Goal: Task Accomplishment & Management: Complete application form

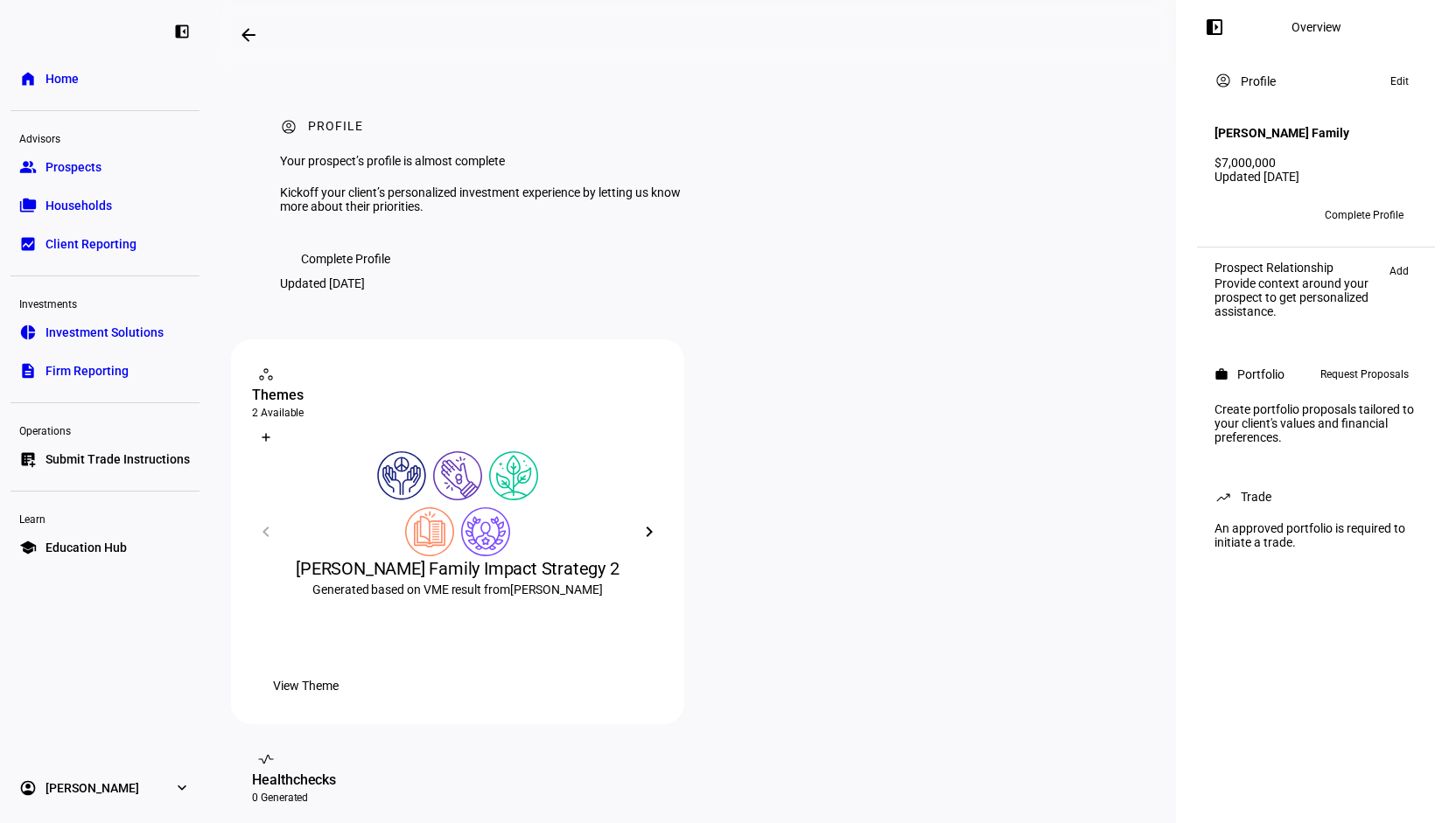
click at [1353, 376] on span "Request Proposals" at bounding box center [1363, 375] width 88 height 21
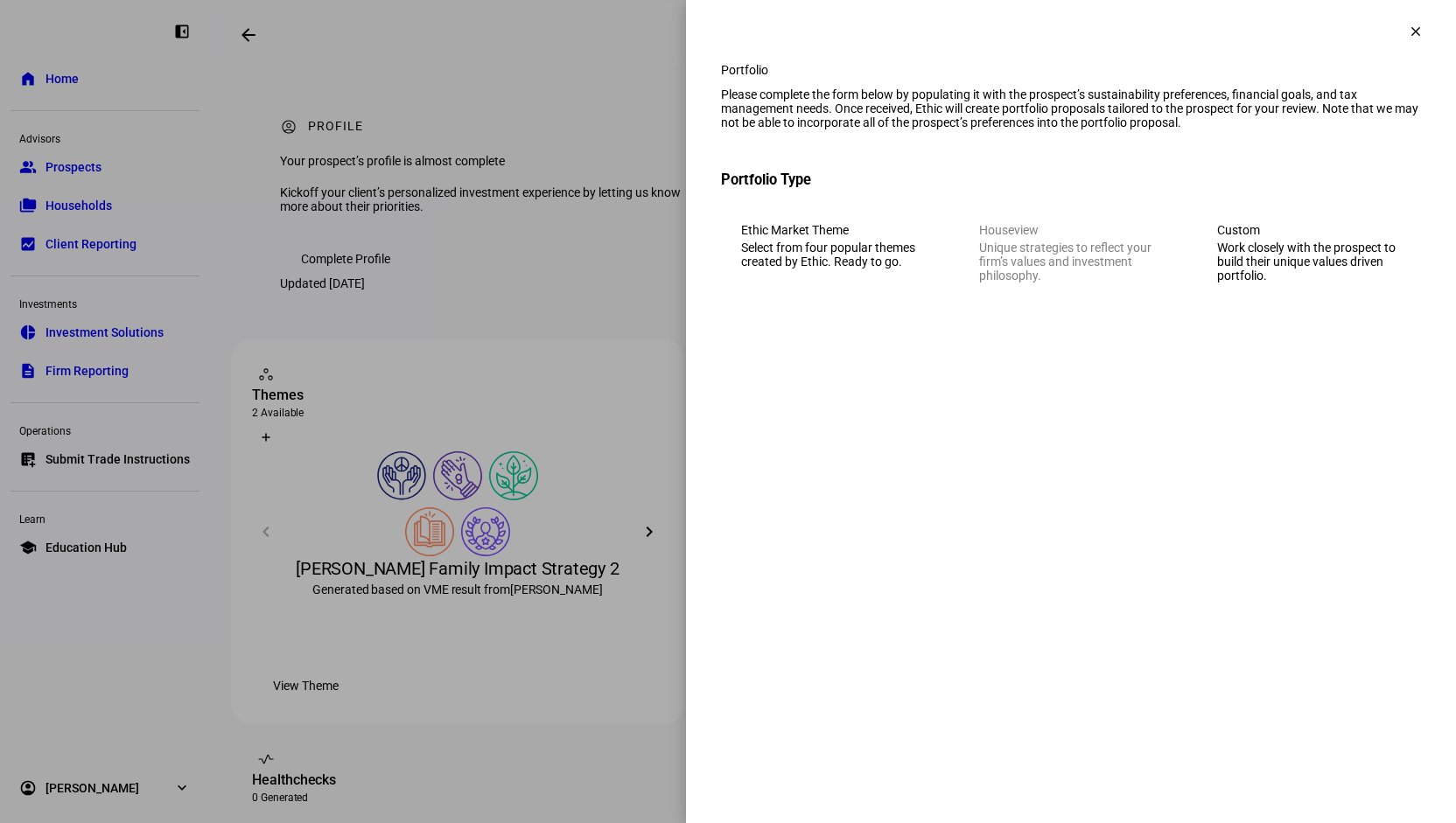
click at [1295, 283] on div "Work closely with the prospect to build their unique values driven portfolio." at bounding box center [1308, 261] width 184 height 42
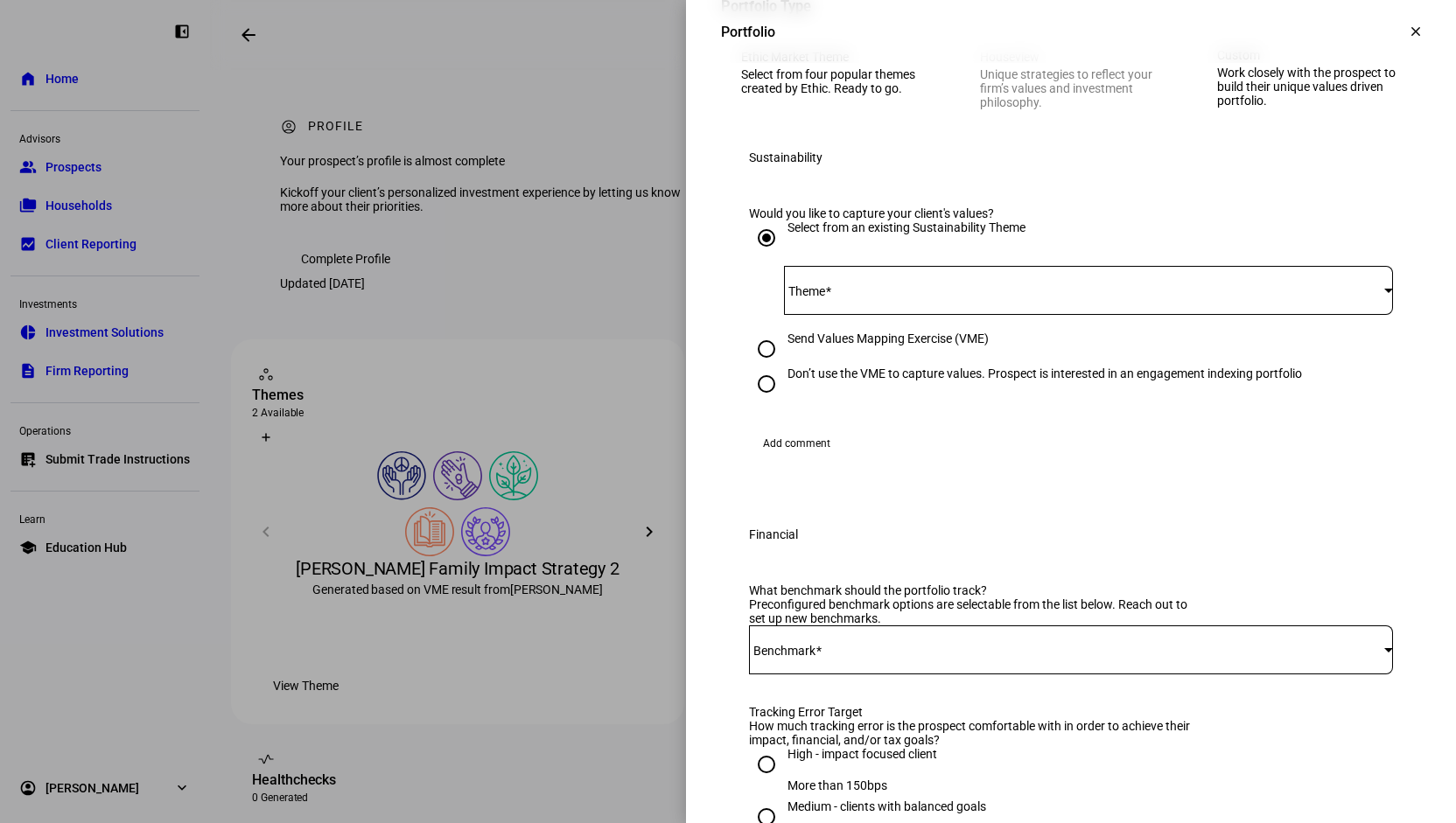
scroll to position [175, 0]
click at [911, 313] on div at bounding box center [1089, 289] width 609 height 49
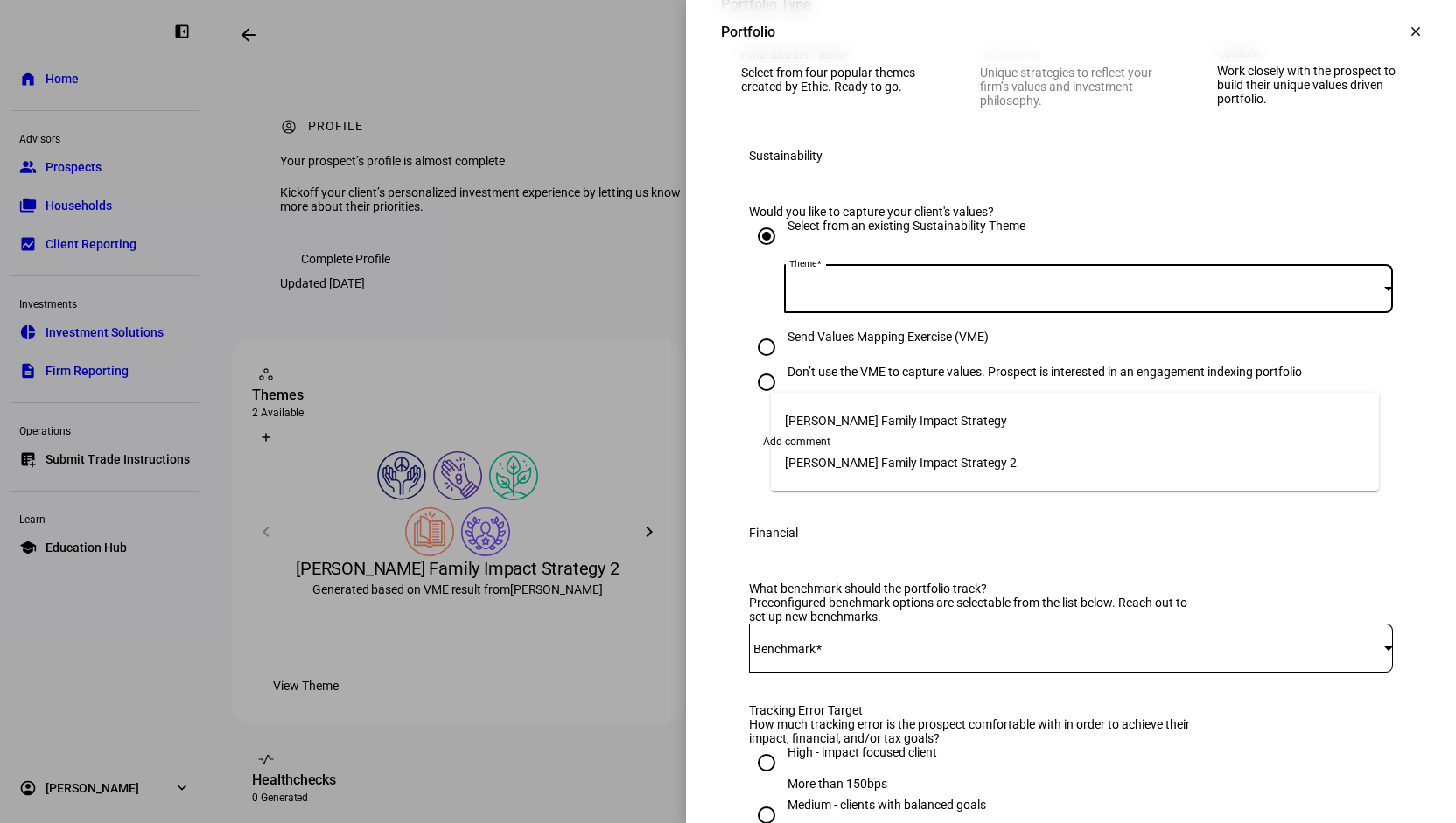
click at [936, 420] on span "[PERSON_NAME] Family Impact Strategy" at bounding box center [895, 420] width 222 height 14
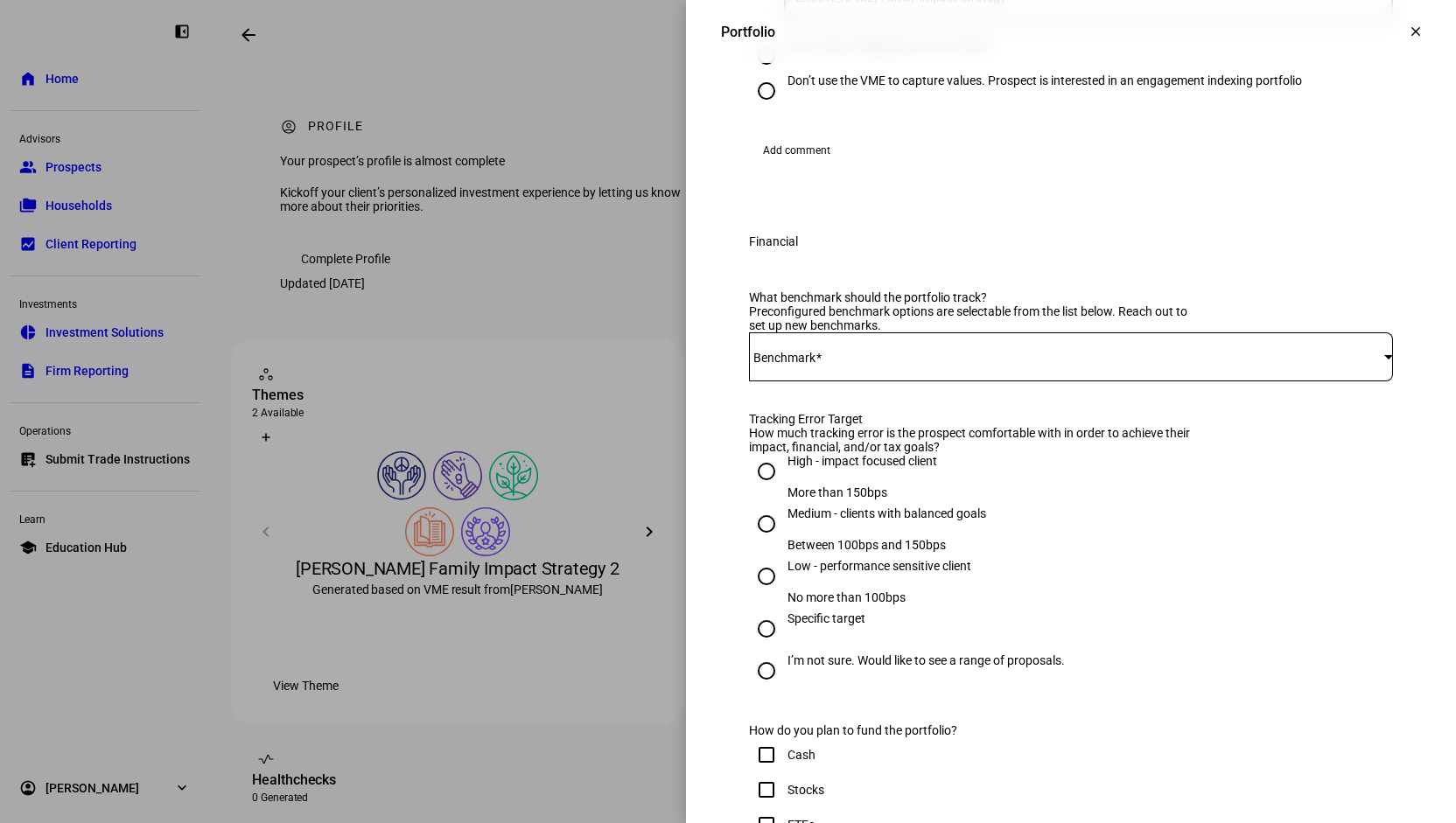
scroll to position [525, 0]
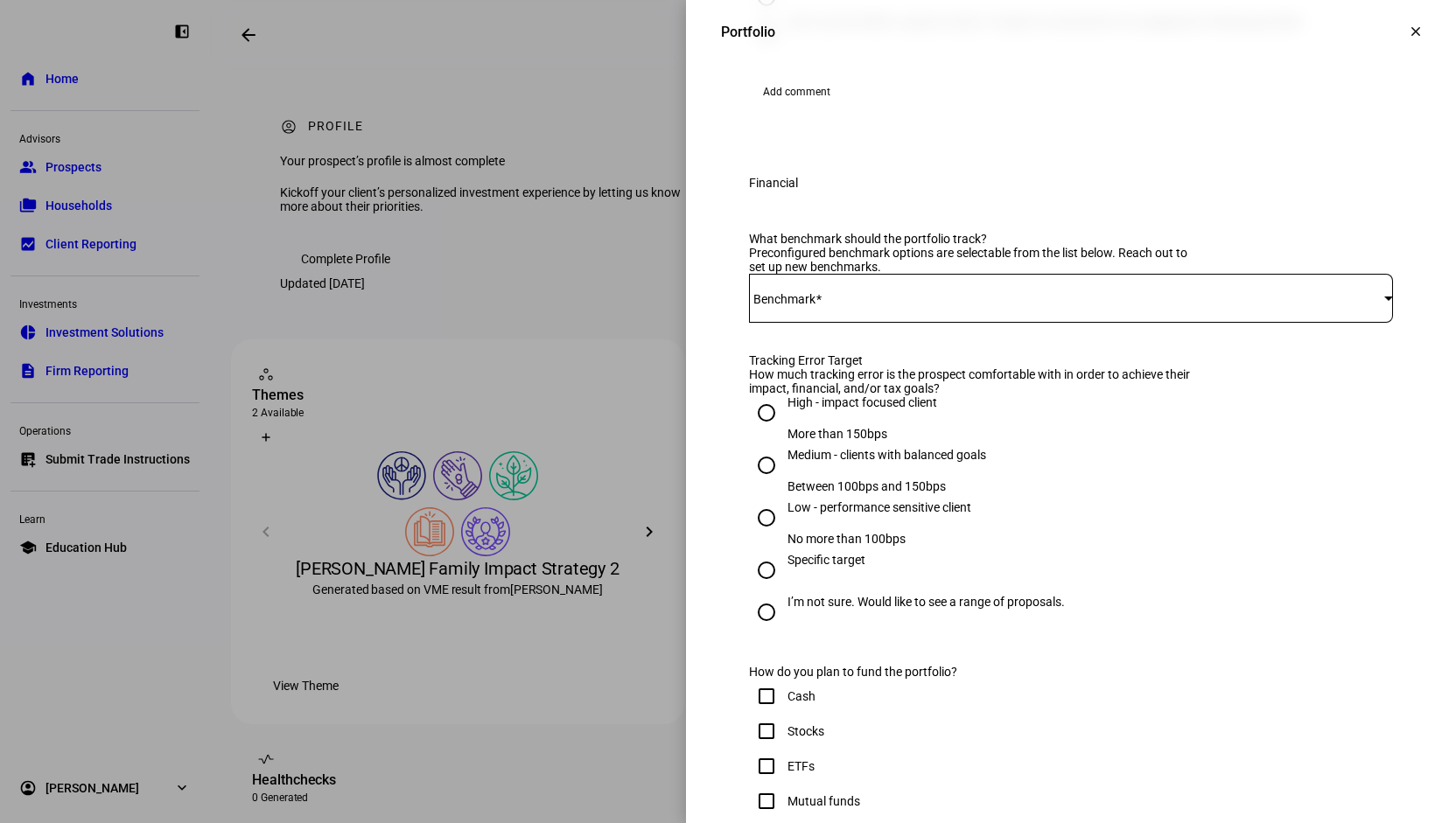
click at [808, 306] on mat-label "Benchmark" at bounding box center [784, 299] width 62 height 14
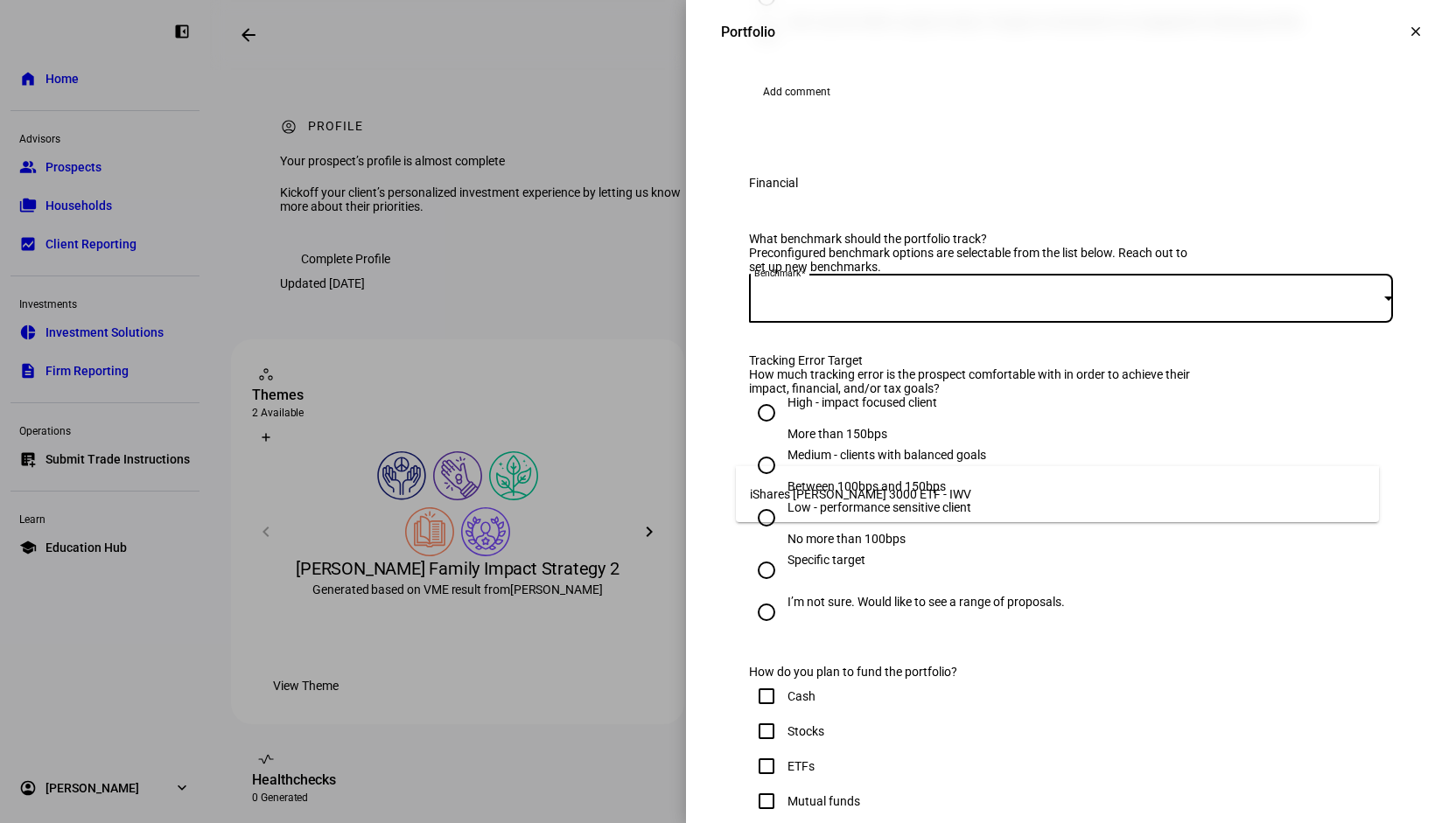
click at [859, 491] on span "iShares [PERSON_NAME] 3000 ETF - IWV" at bounding box center [860, 494] width 221 height 14
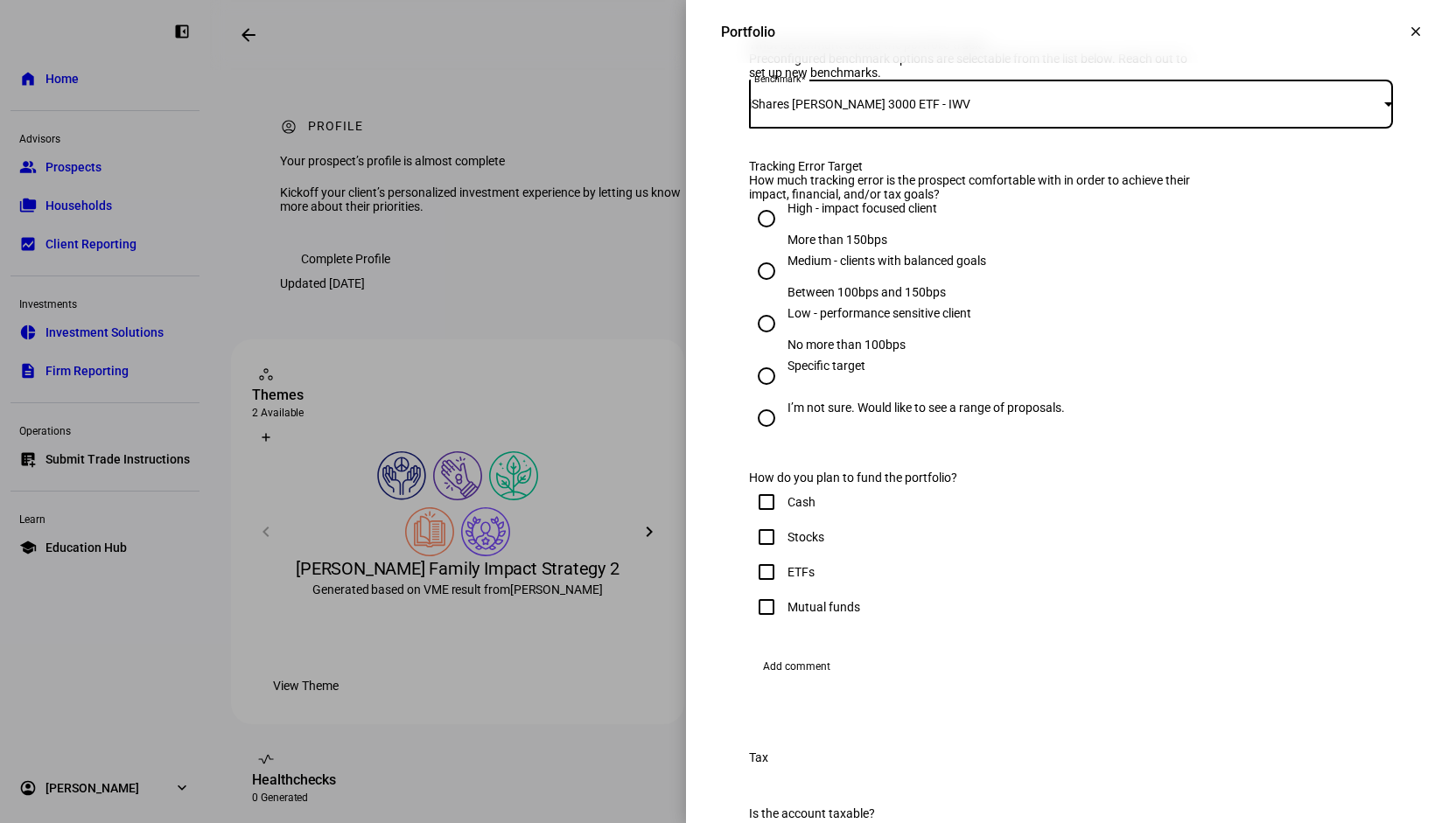
scroll to position [787, 0]
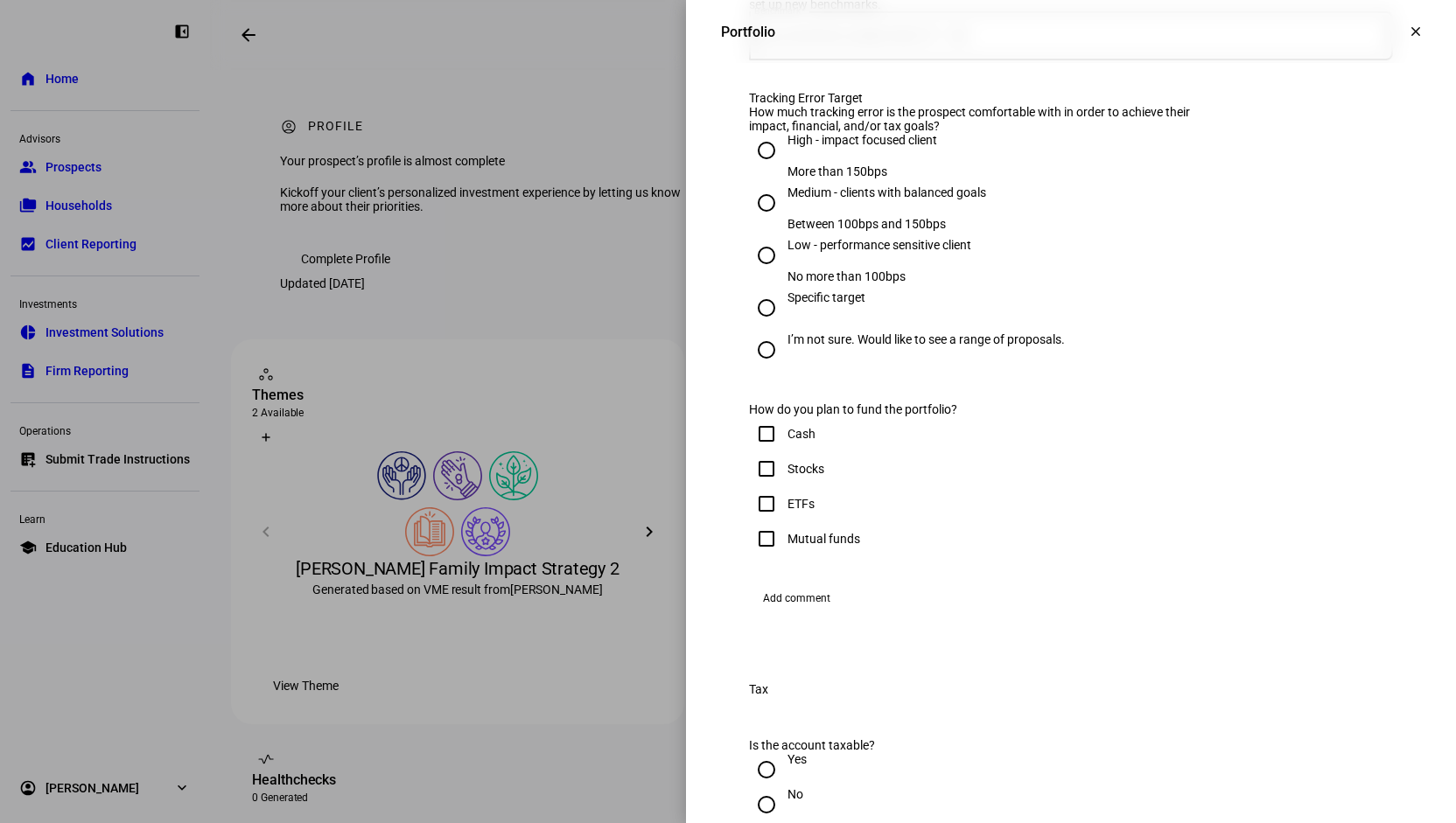
click at [849, 165] on div "High - impact focused client" at bounding box center [862, 149] width 149 height 31
click at [784, 168] on input "High - impact focused client More than 150bps" at bounding box center [766, 150] width 35 height 35
radio input "true"
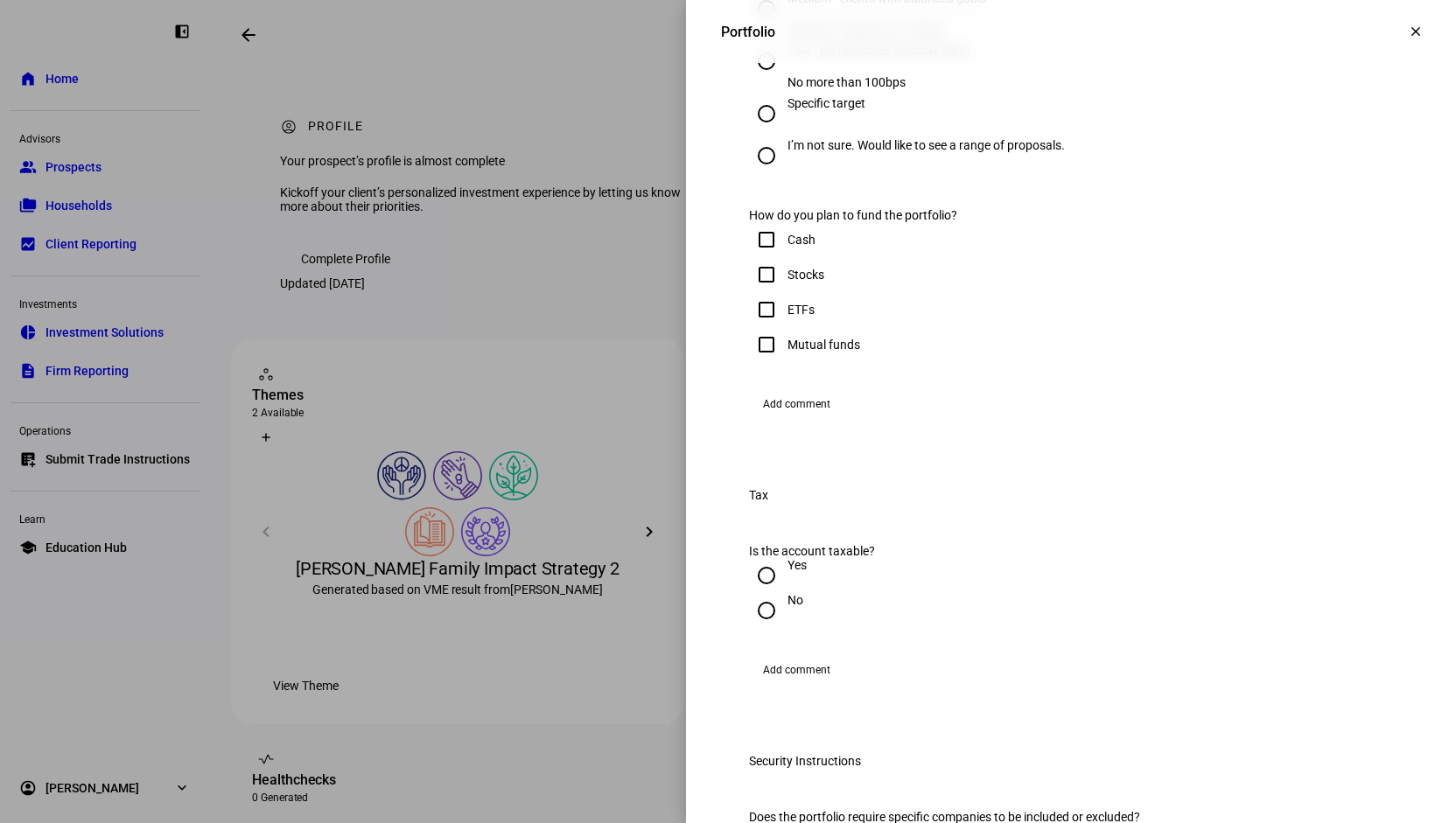
scroll to position [1050, 0]
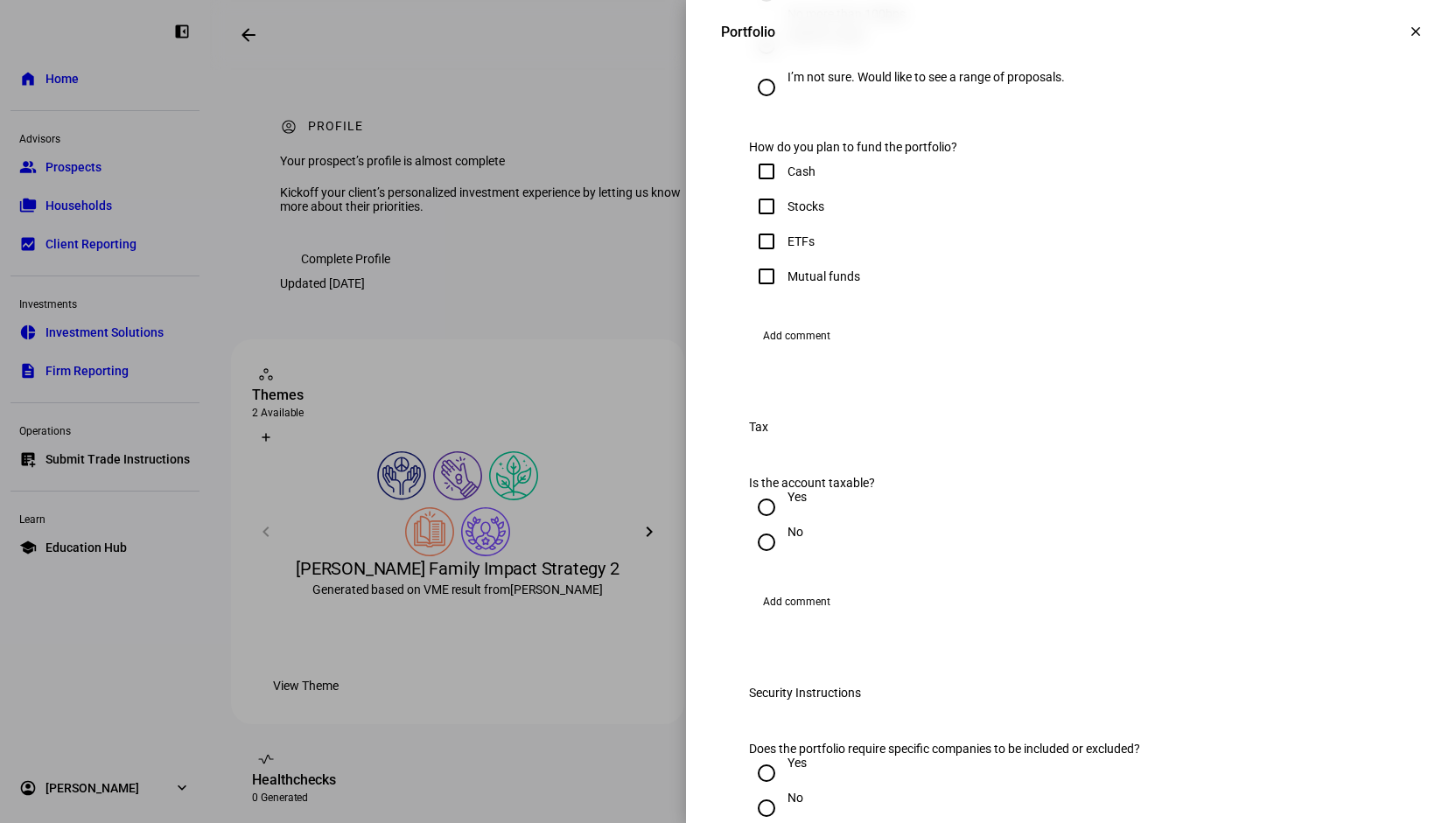
click at [761, 259] on input "ETFs" at bounding box center [766, 241] width 35 height 35
checkbox input "true"
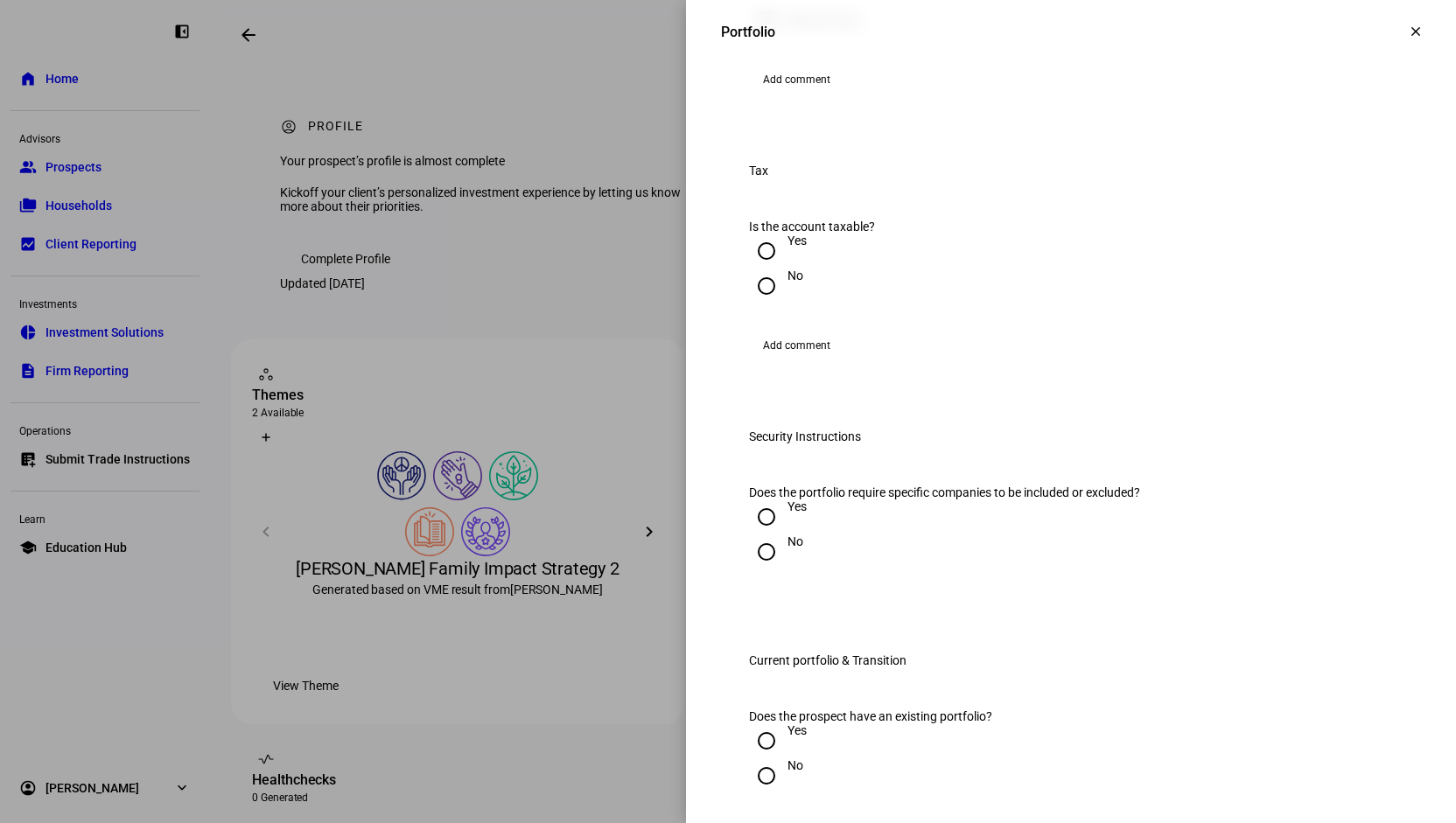
scroll to position [1312, 0]
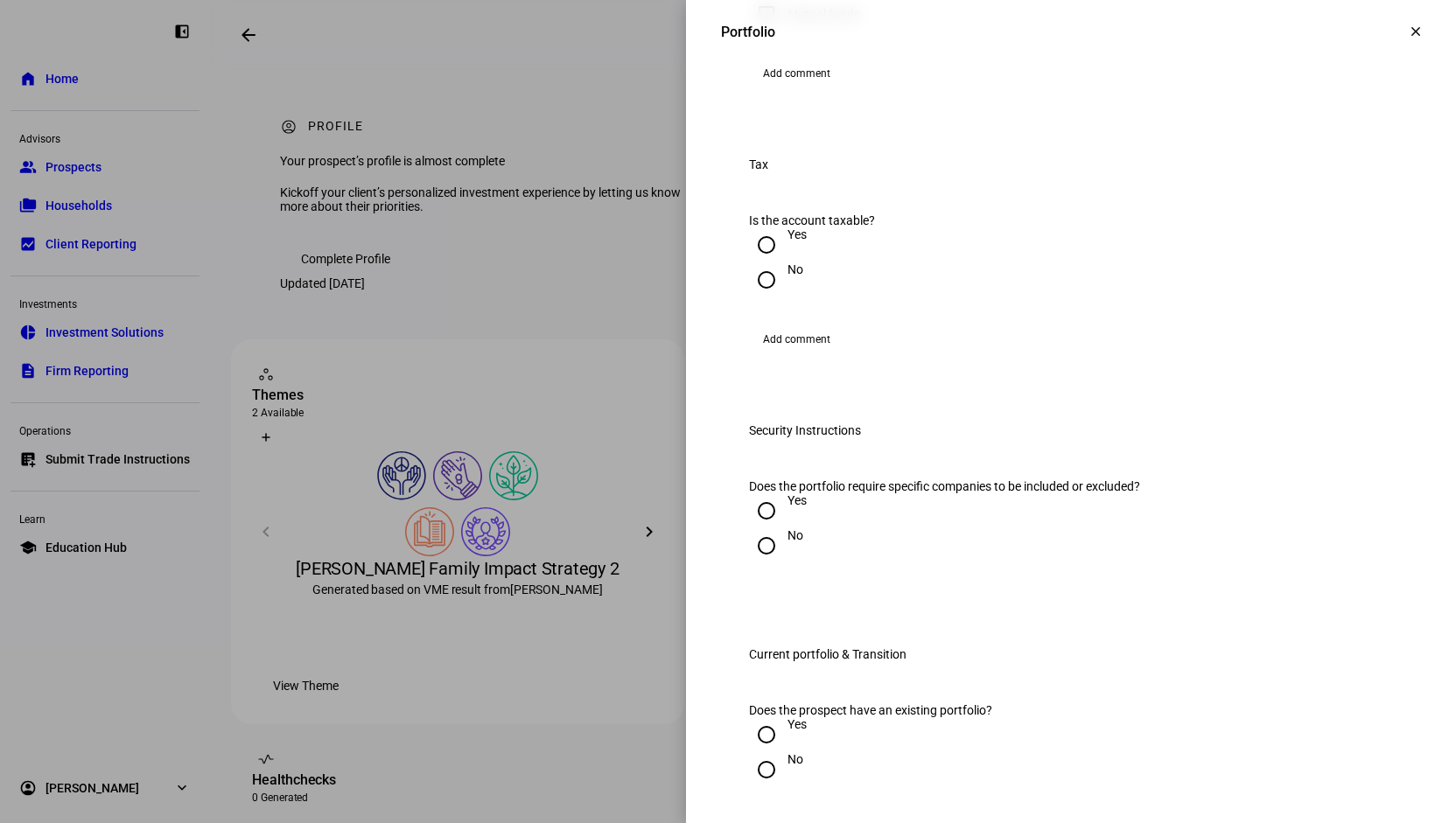
click at [756, 297] on input "No" at bounding box center [766, 279] width 35 height 35
radio input "true"
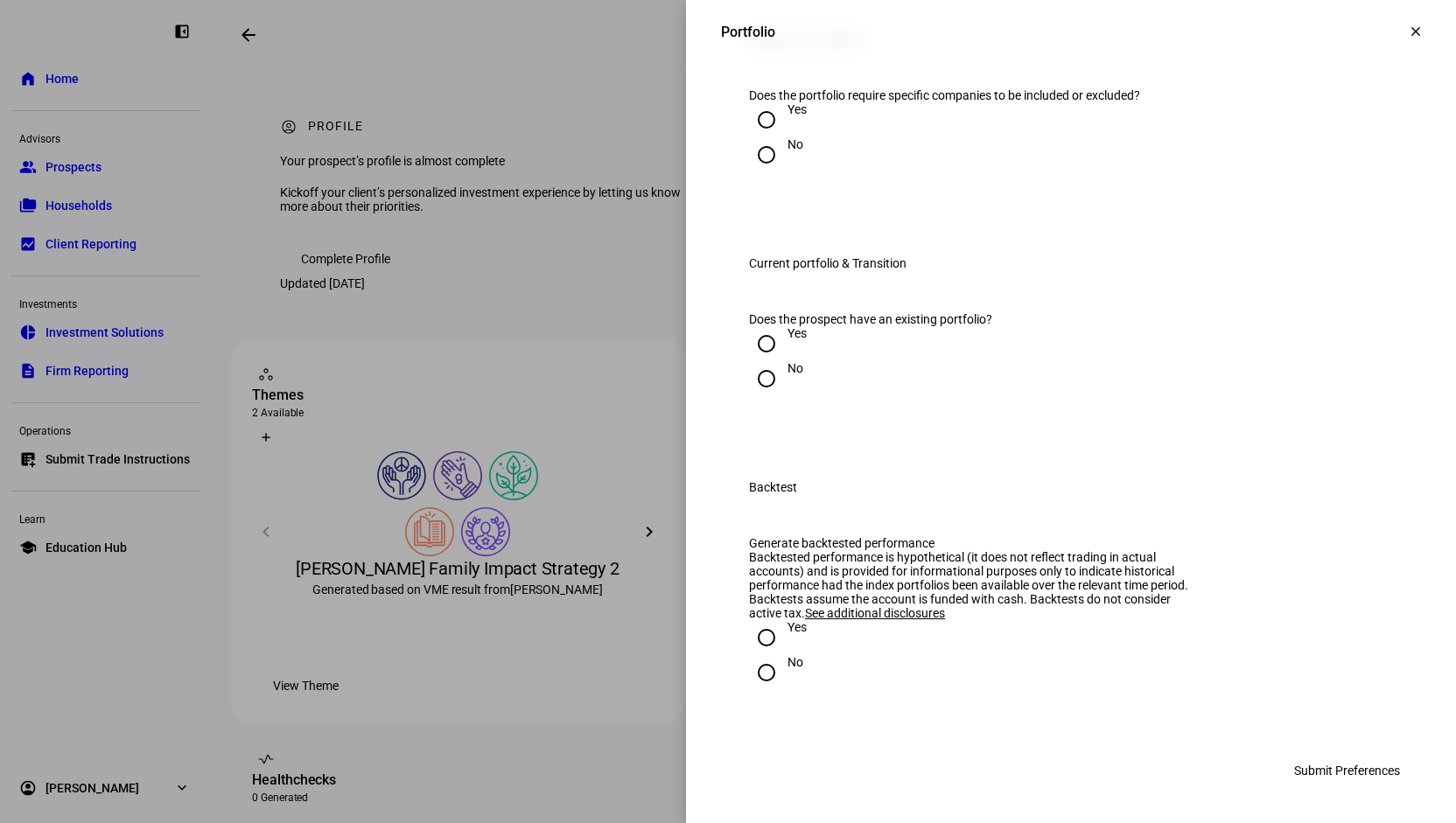
scroll to position [1749, 0]
click at [752, 172] on input "No" at bounding box center [766, 154] width 35 height 35
radio input "true"
click at [749, 326] on input "Yes" at bounding box center [766, 343] width 35 height 35
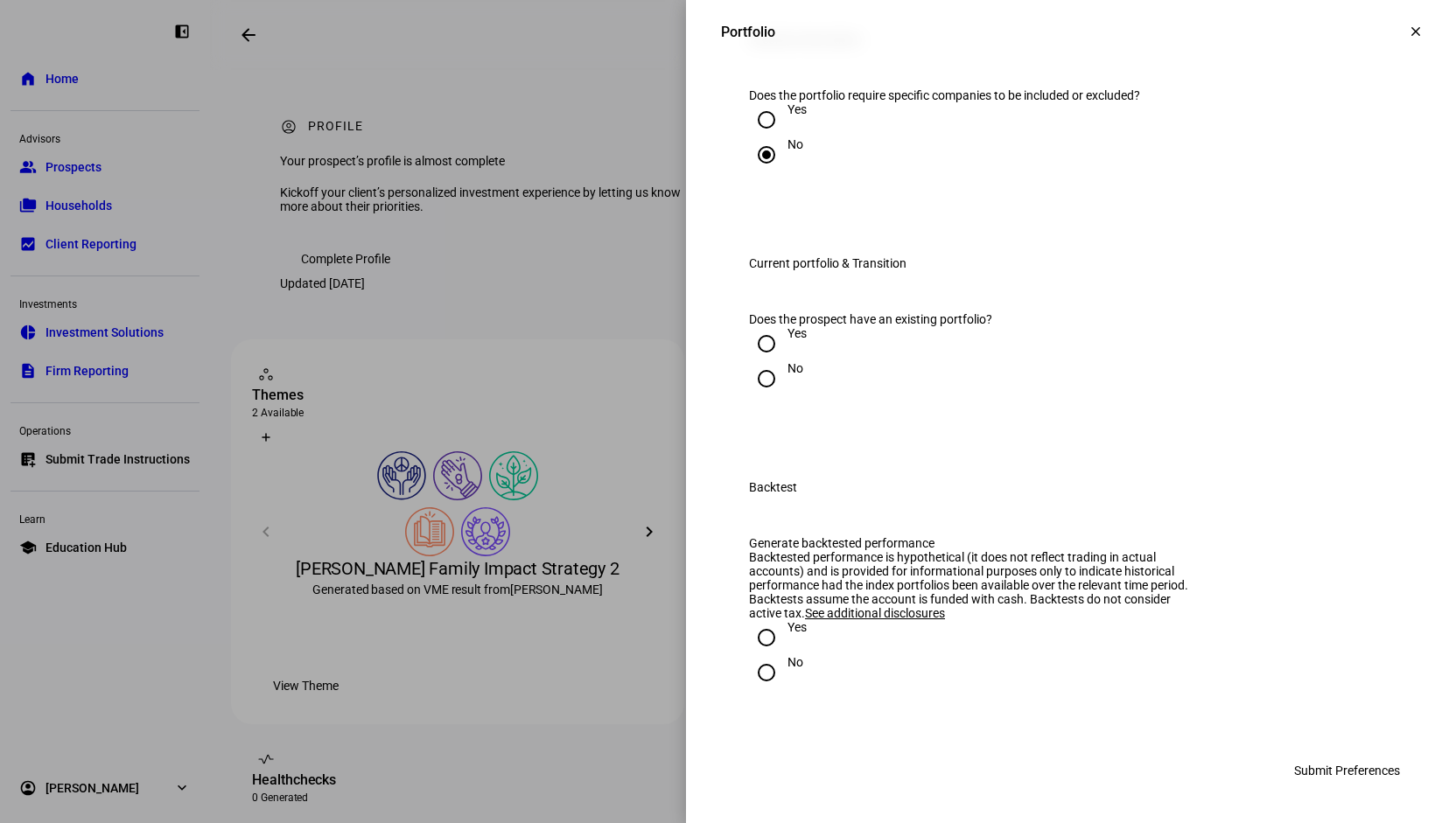
radio input "true"
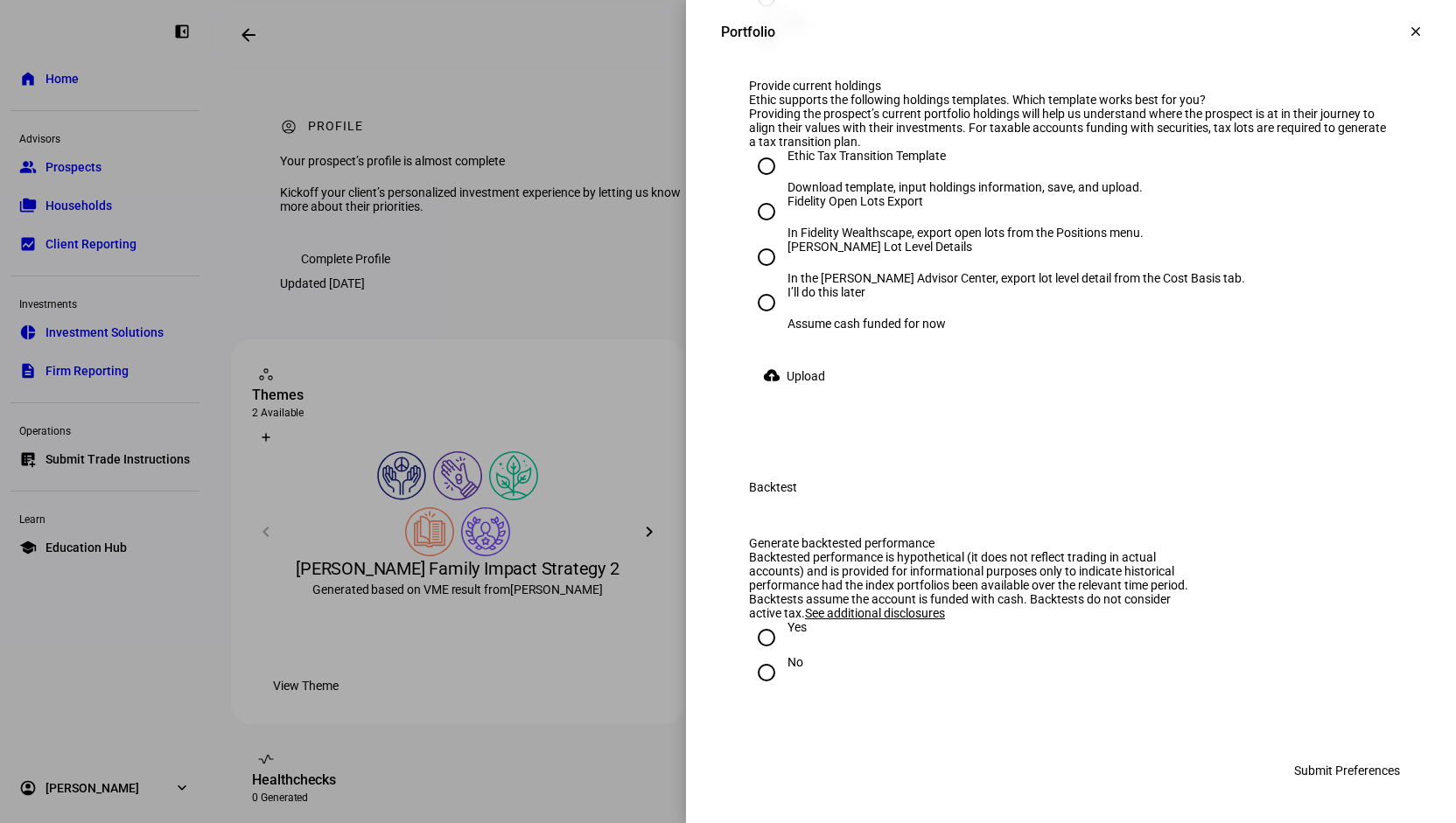
scroll to position [2279, 0]
radio input "true"
click at [761, 274] on input "[PERSON_NAME] Lot Level Details In the [PERSON_NAME] Advisor Center, export lot…" at bounding box center [766, 256] width 35 height 35
radio input "true"
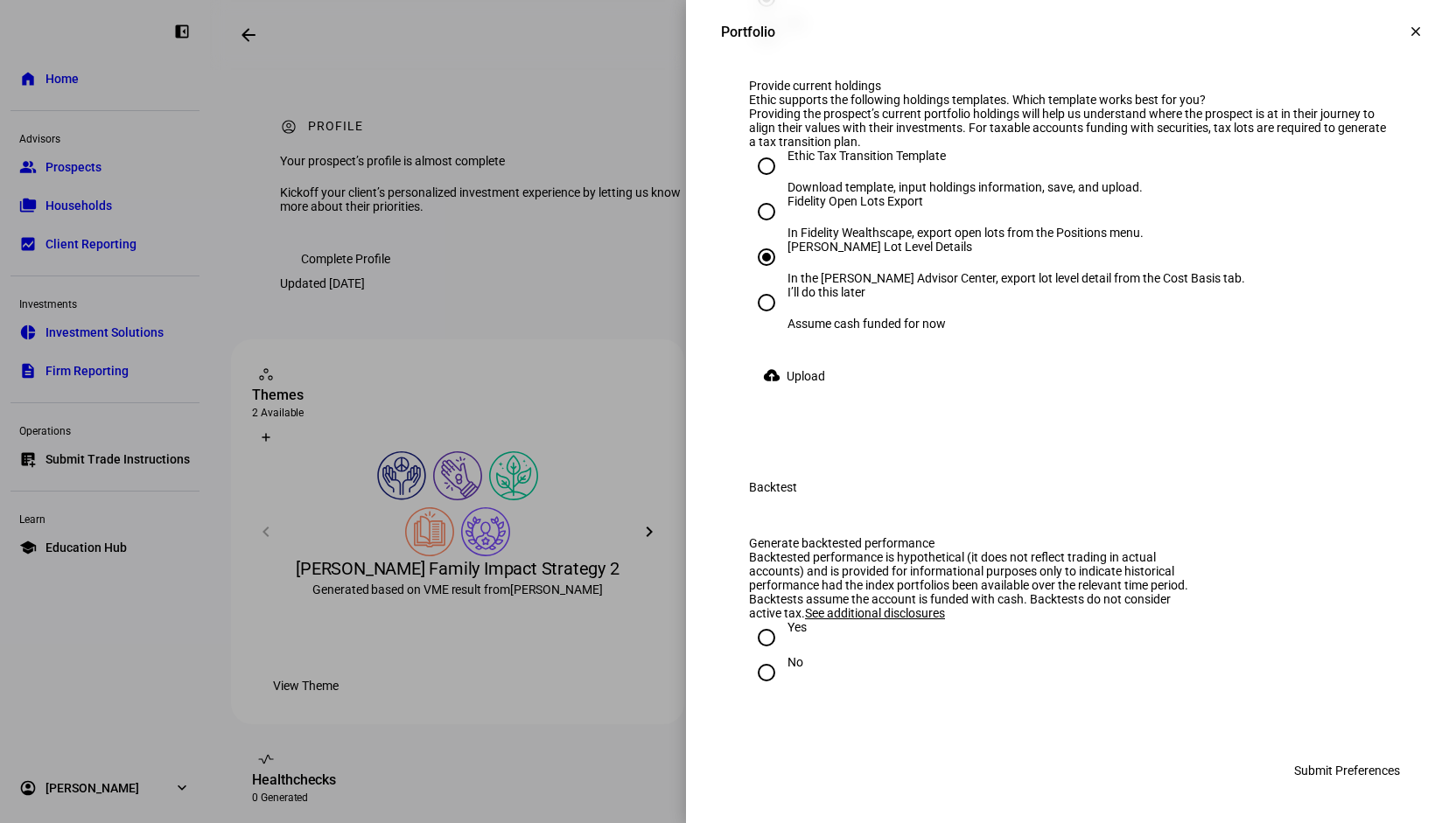
scroll to position [2454, 0]
click at [795, 394] on span "Upload" at bounding box center [805, 376] width 39 height 35
click at [1373, 331] on div "I’ll do this later Assume cash funded for now" at bounding box center [1071, 307] width 644 height 45
click at [769, 384] on mat-icon "cloud_upload" at bounding box center [771, 375] width 17 height 17
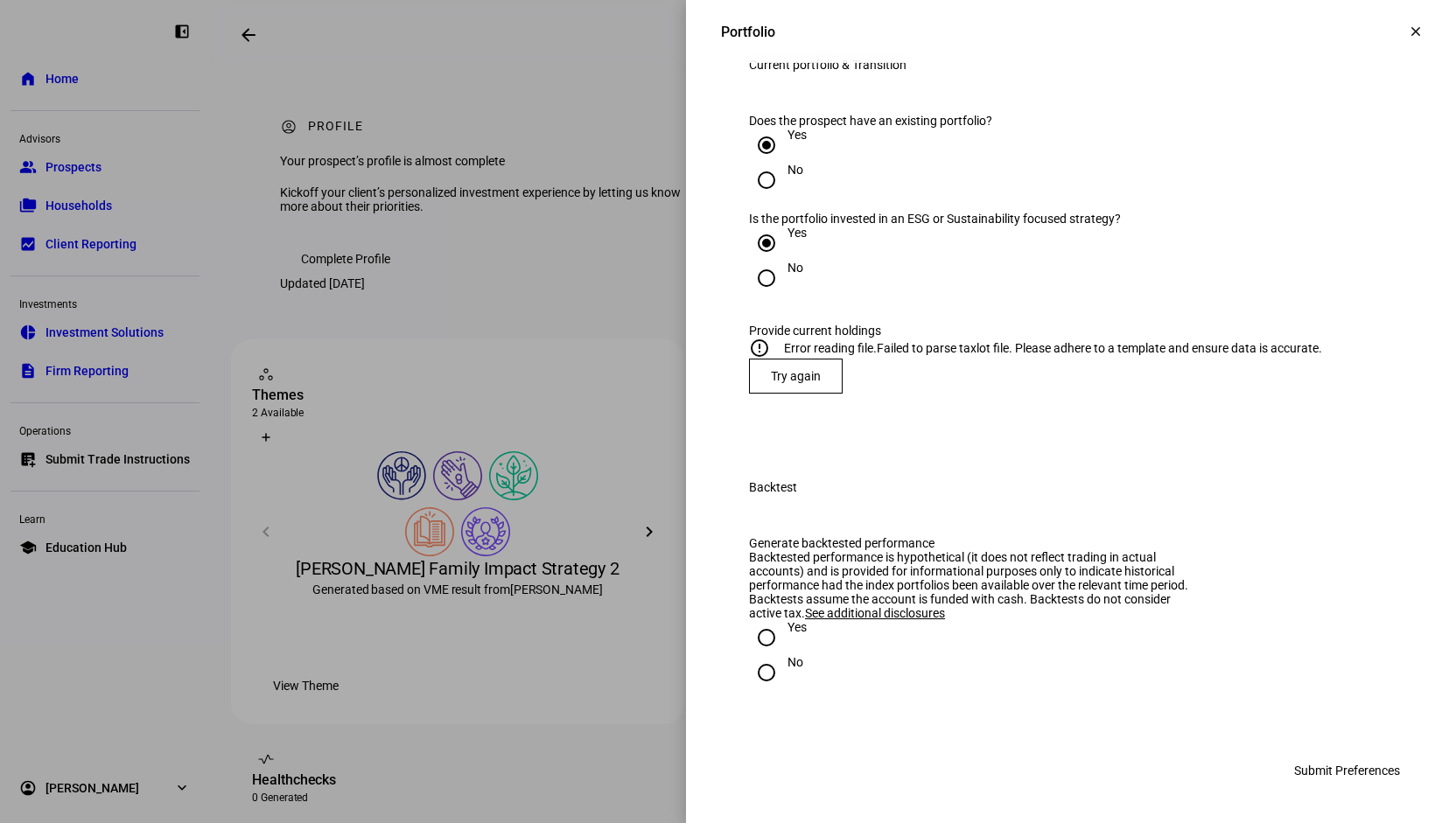
scroll to position [2291, 0]
click at [794, 365] on span at bounding box center [795, 376] width 92 height 42
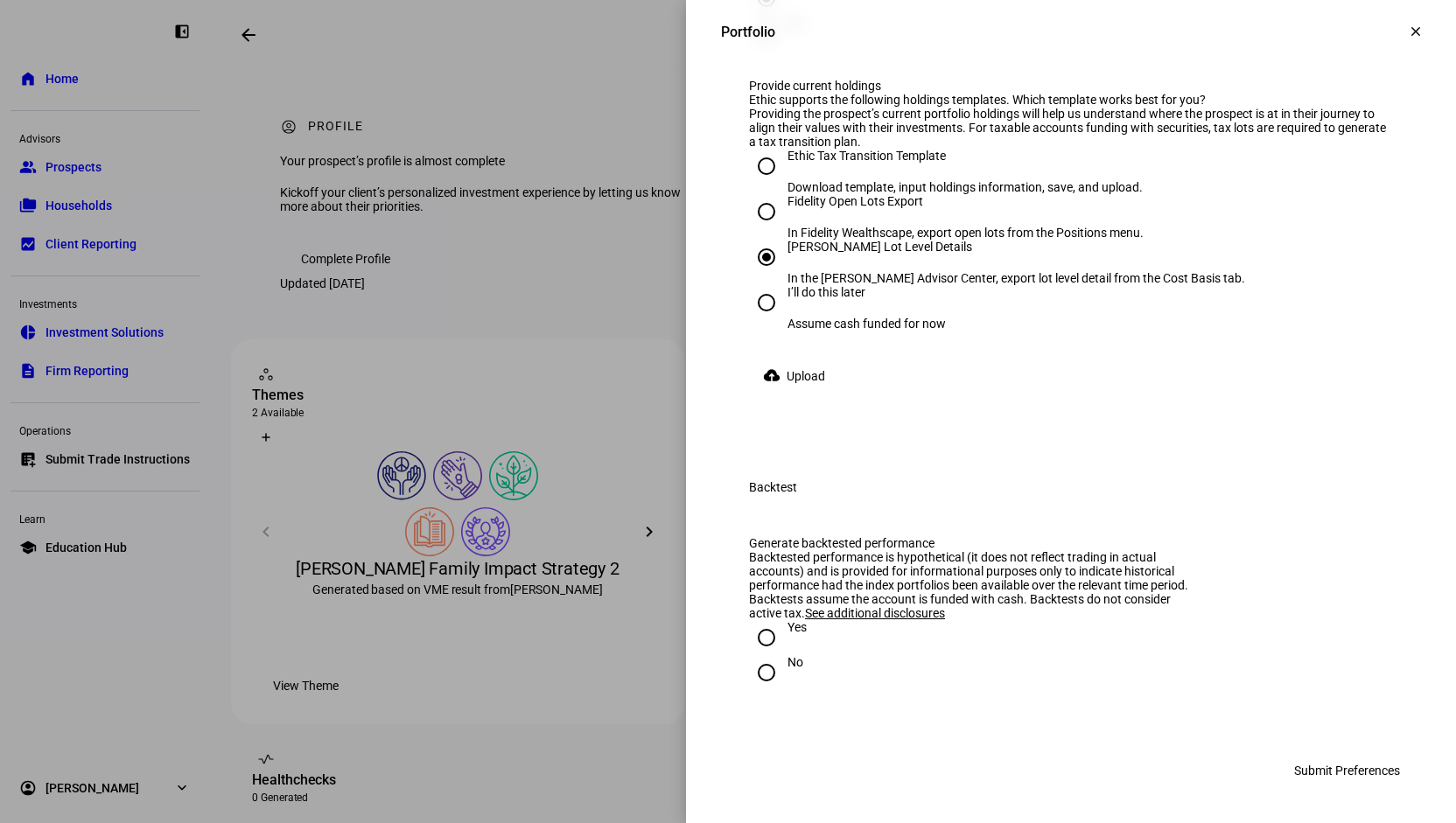
click at [820, 394] on span at bounding box center [798, 376] width 97 height 35
click at [752, 320] on input "I’ll do this later Assume cash funded for now" at bounding box center [766, 302] width 35 height 35
radio input "true"
click at [919, 411] on div "Provide current holdings Ethic supports the following holdings templates. Which…" at bounding box center [1071, 244] width 644 height 331
click at [808, 394] on div "cloud_upload Upload" at bounding box center [1071, 376] width 644 height 35
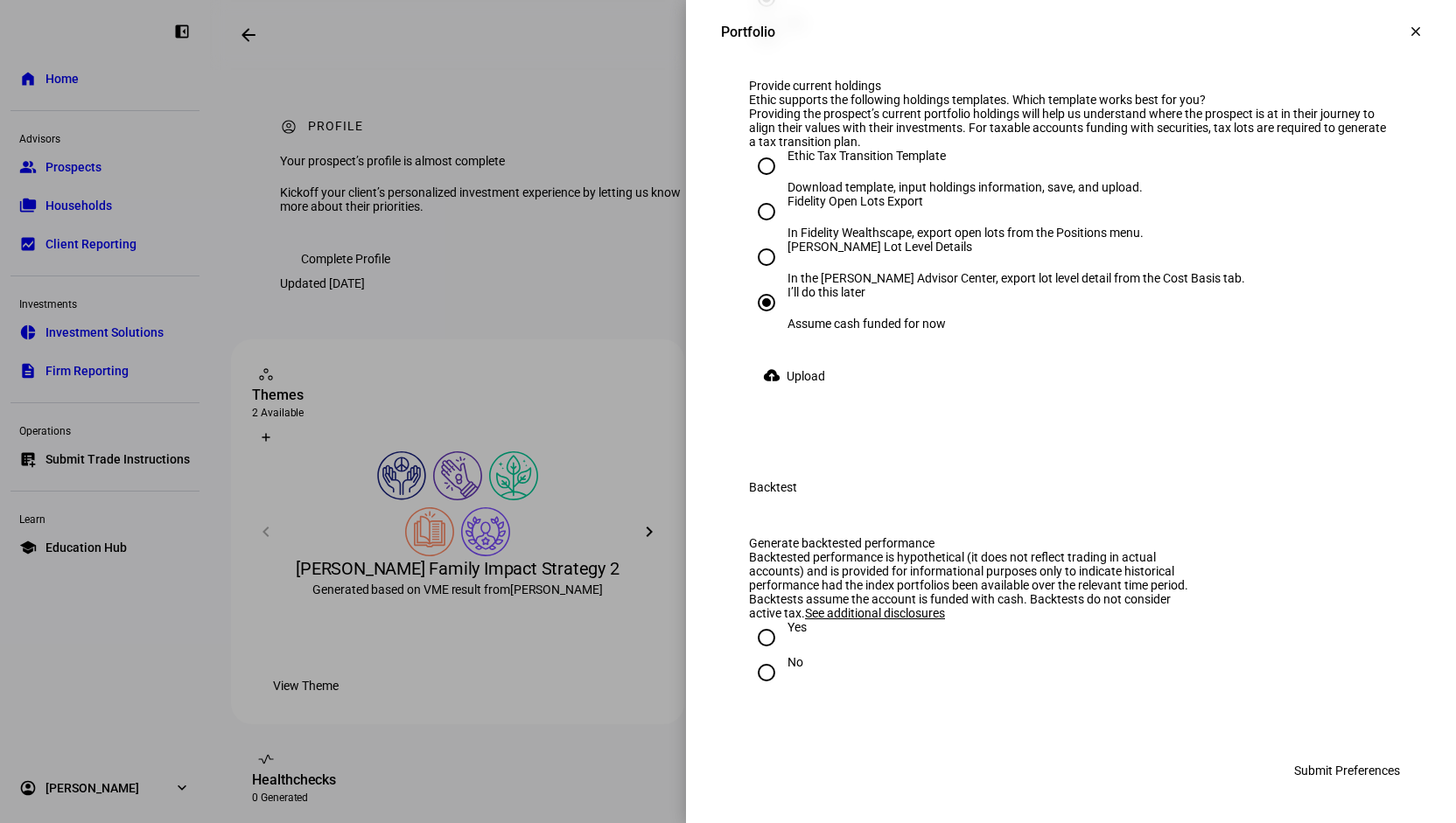
scroll to position [2203, 0]
radio input "true"
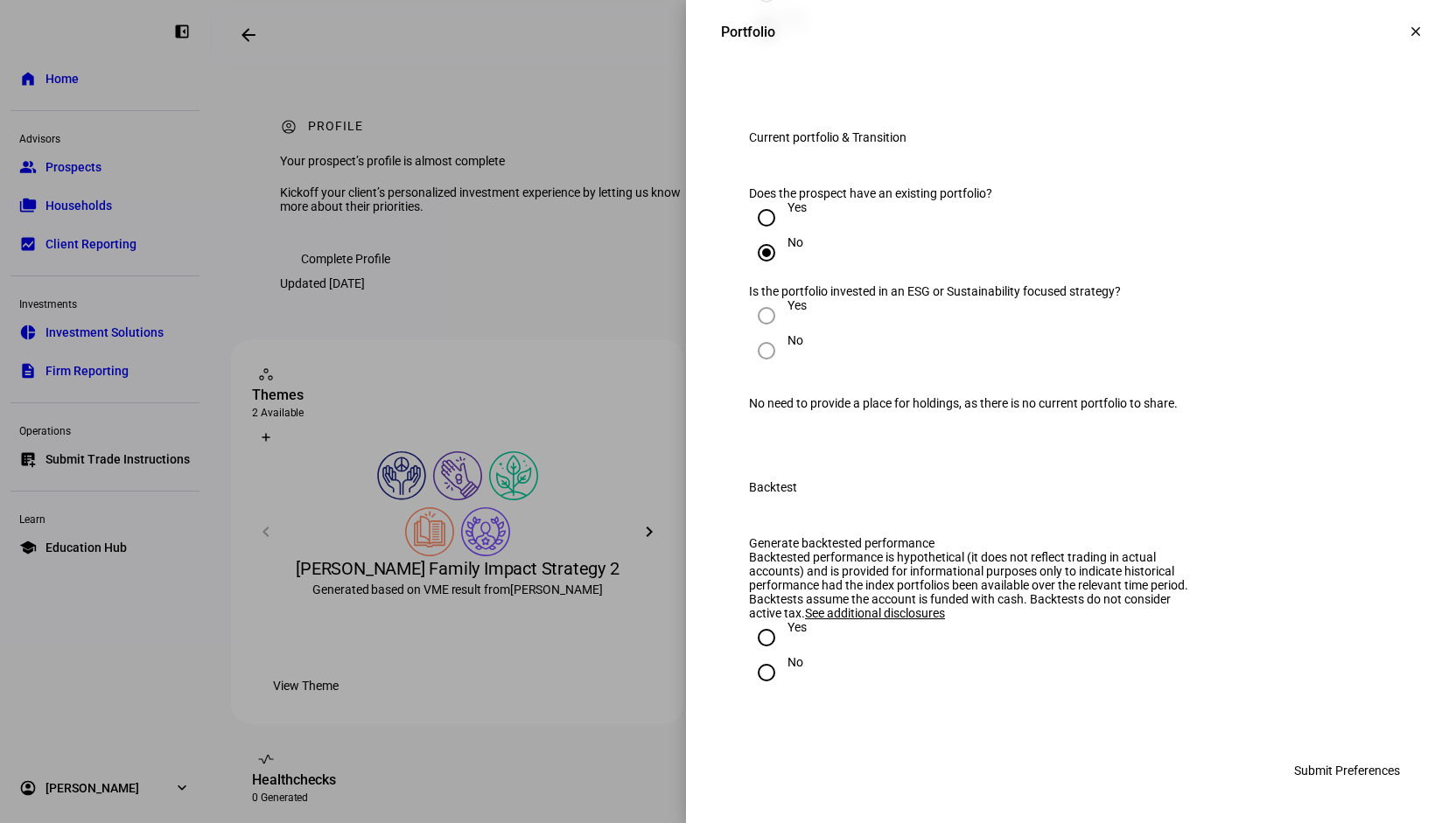
scroll to position [2016, 0]
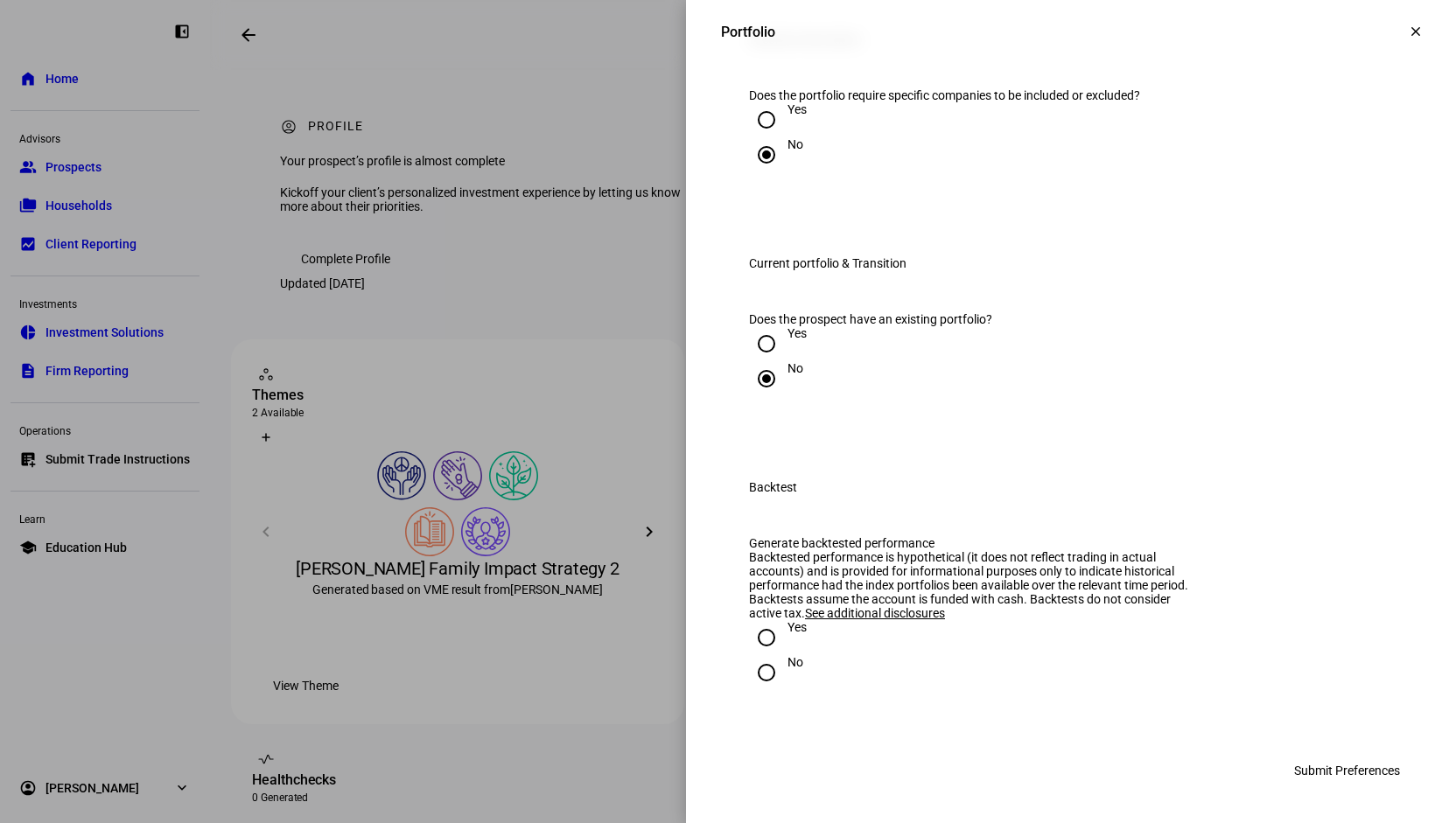
click at [746, 649] on div at bounding box center [766, 638] width 42 height 42
radio input "true"
click at [1339, 772] on span "Submit Preferences" at bounding box center [1347, 770] width 106 height 35
